Goal: Information Seeking & Learning: Check status

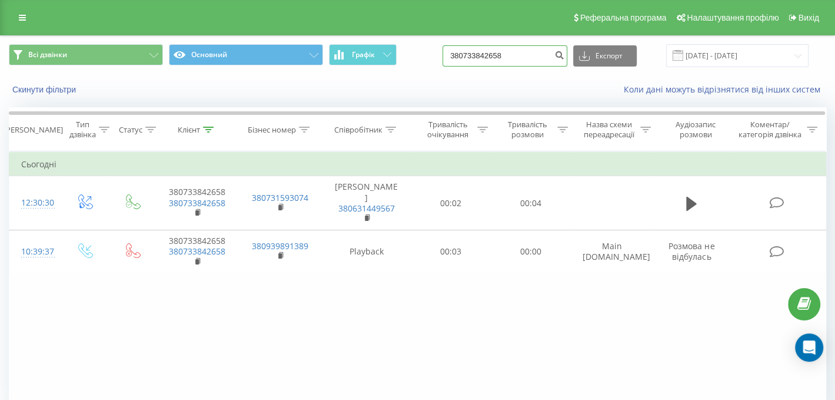
drag, startPoint x: 532, startPoint y: 51, endPoint x: 451, endPoint y: 54, distance: 81.3
click at [451, 54] on div "Всі дзвінки Основний Графік 380733842658 Експорт .csv .xls .xlsx [DATE] - [DATE]" at bounding box center [418, 55] width 818 height 23
paste input "675577606"
type input "380675577606"
click at [565, 51] on icon "submit" at bounding box center [560, 53] width 10 height 7
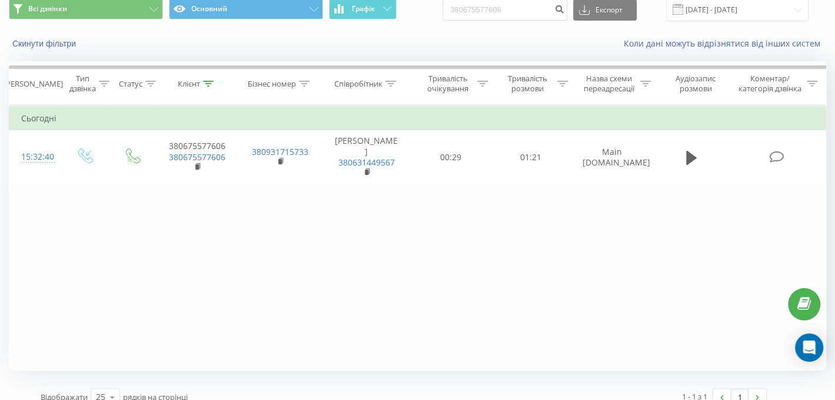
scroll to position [54, 0]
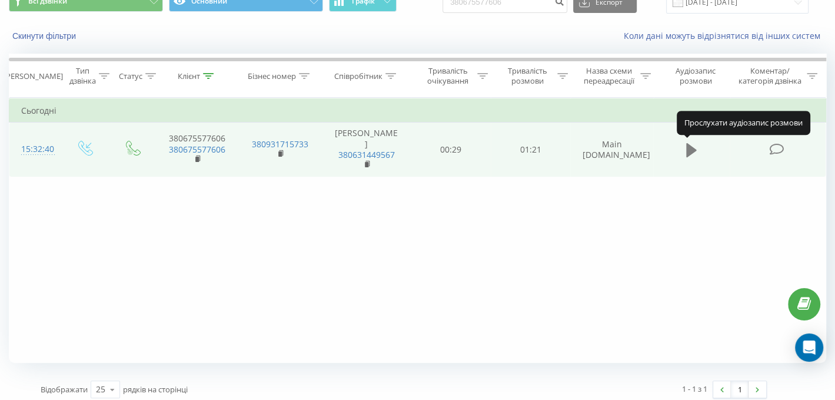
click at [688, 152] on icon at bounding box center [691, 150] width 11 height 14
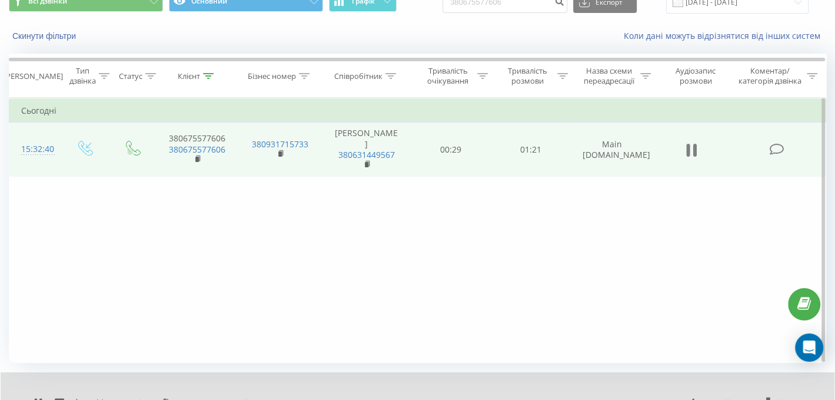
click at [688, 152] on icon at bounding box center [689, 150] width 4 height 13
click at [688, 152] on icon at bounding box center [691, 150] width 11 height 14
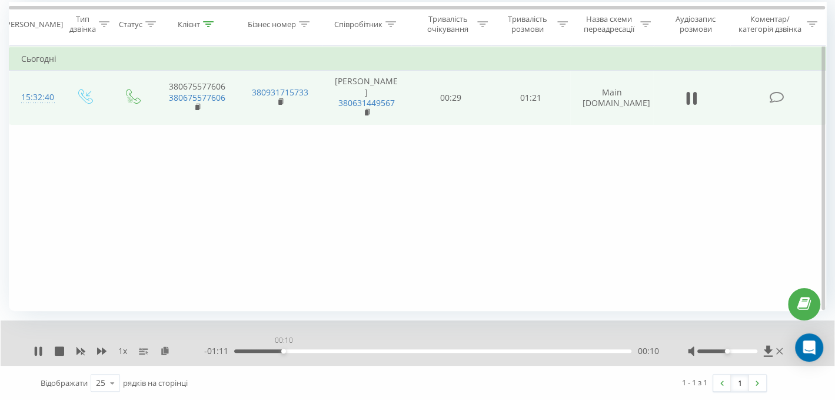
click at [283, 349] on div "00:10" at bounding box center [432, 351] width 397 height 4
drag, startPoint x: 722, startPoint y: 351, endPoint x: 792, endPoint y: 351, distance: 69.5
click at [792, 351] on div "1 x - 00:58 00:23 00:23" at bounding box center [418, 342] width 834 height 45
click at [44, 345] on div "1 x" at bounding box center [119, 351] width 171 height 12
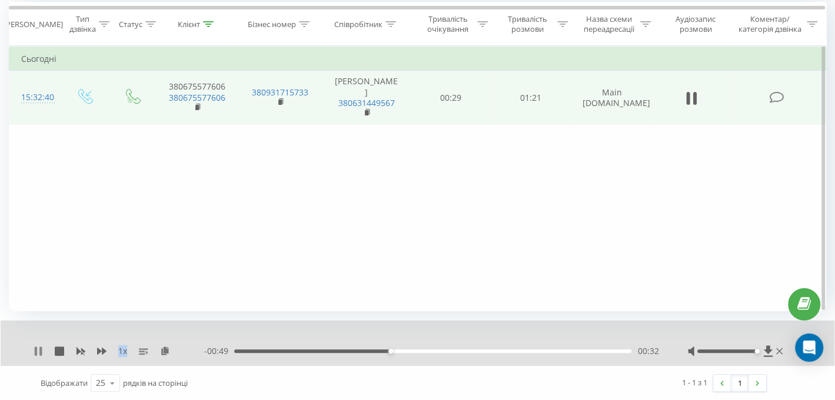
click at [39, 346] on icon at bounding box center [38, 350] width 9 height 9
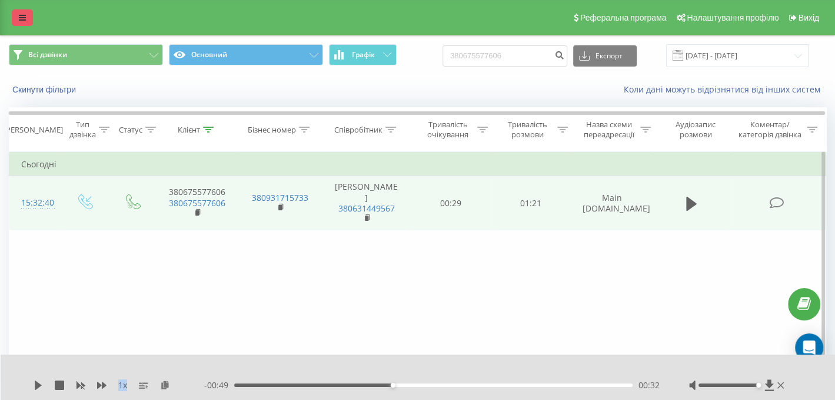
click at [22, 23] on link at bounding box center [22, 17] width 21 height 16
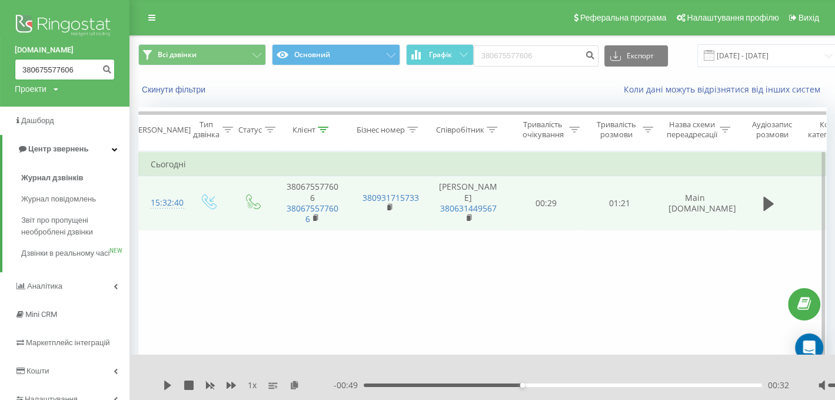
drag, startPoint x: 83, startPoint y: 64, endPoint x: 0, endPoint y: 66, distance: 83.0
click at [0, 66] on div "nowodvorski.ua 380675577606 Проекти nowodvorski.ua" at bounding box center [65, 53] width 130 height 107
drag, startPoint x: 77, startPoint y: 73, endPoint x: 0, endPoint y: 78, distance: 76.7
click at [0, 78] on div "nowodvorski.ua 380675577606 Проекти nowodvorski.ua" at bounding box center [65, 53] width 130 height 107
drag, startPoint x: 87, startPoint y: 69, endPoint x: 0, endPoint y: 68, distance: 87.1
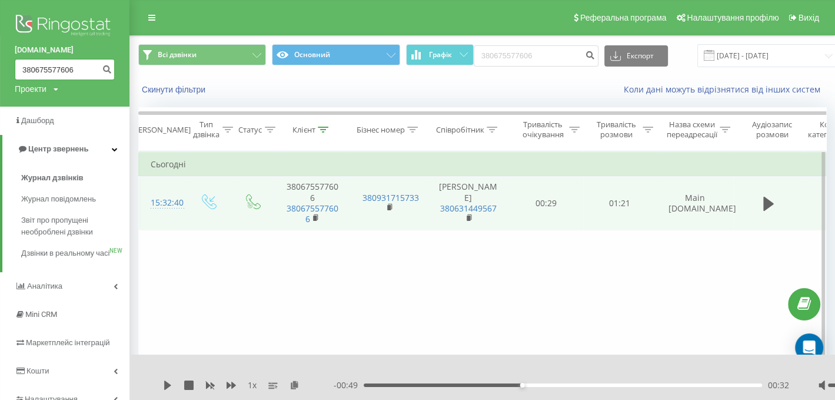
click at [0, 68] on div "nowodvorski.ua 380675577606 Проекти nowodvorski.ua" at bounding box center [65, 53] width 130 height 107
paste input "567362447"
type input "380567362447"
